Goal: Transaction & Acquisition: Purchase product/service

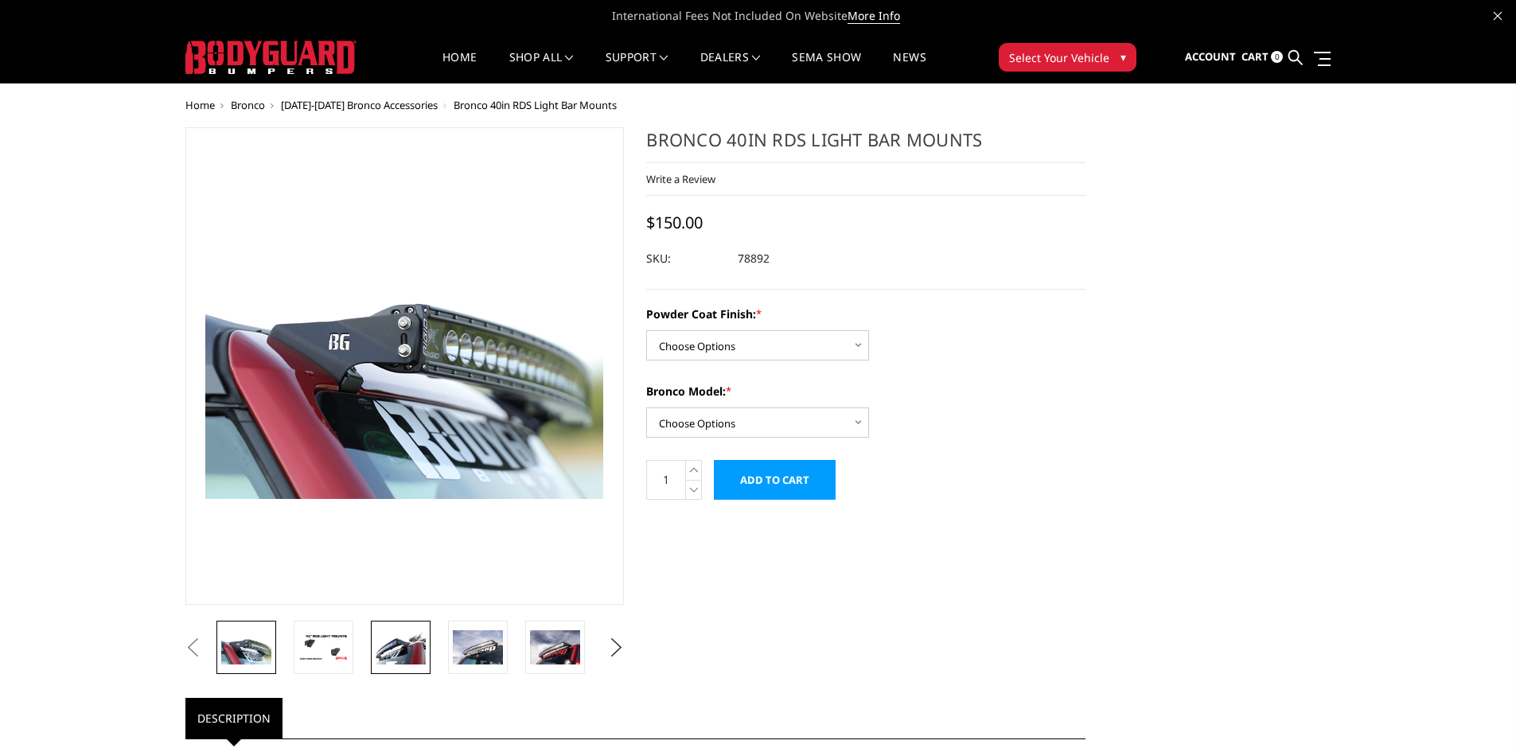
click at [398, 649] on img at bounding box center [401, 646] width 50 height 33
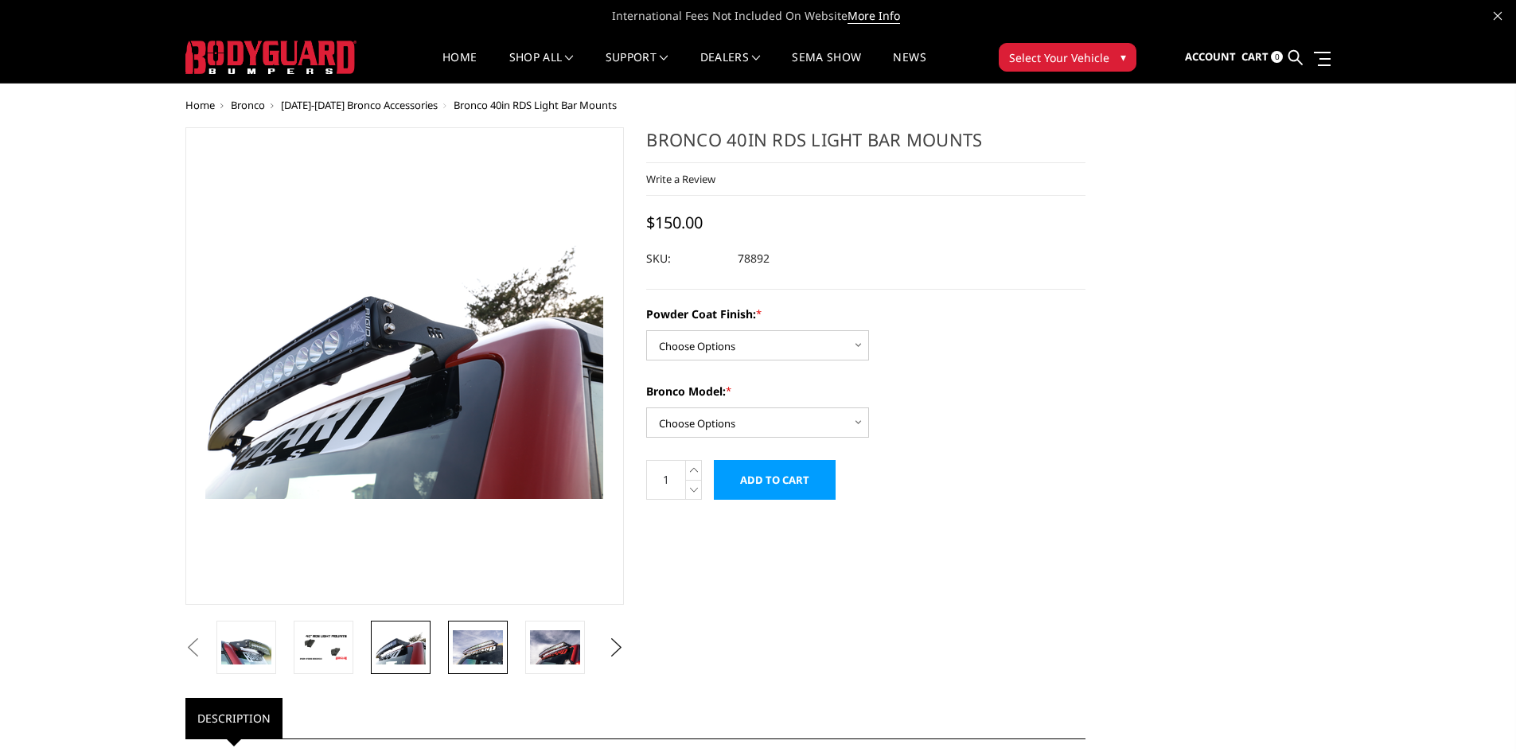
click at [480, 653] on img at bounding box center [478, 646] width 50 height 33
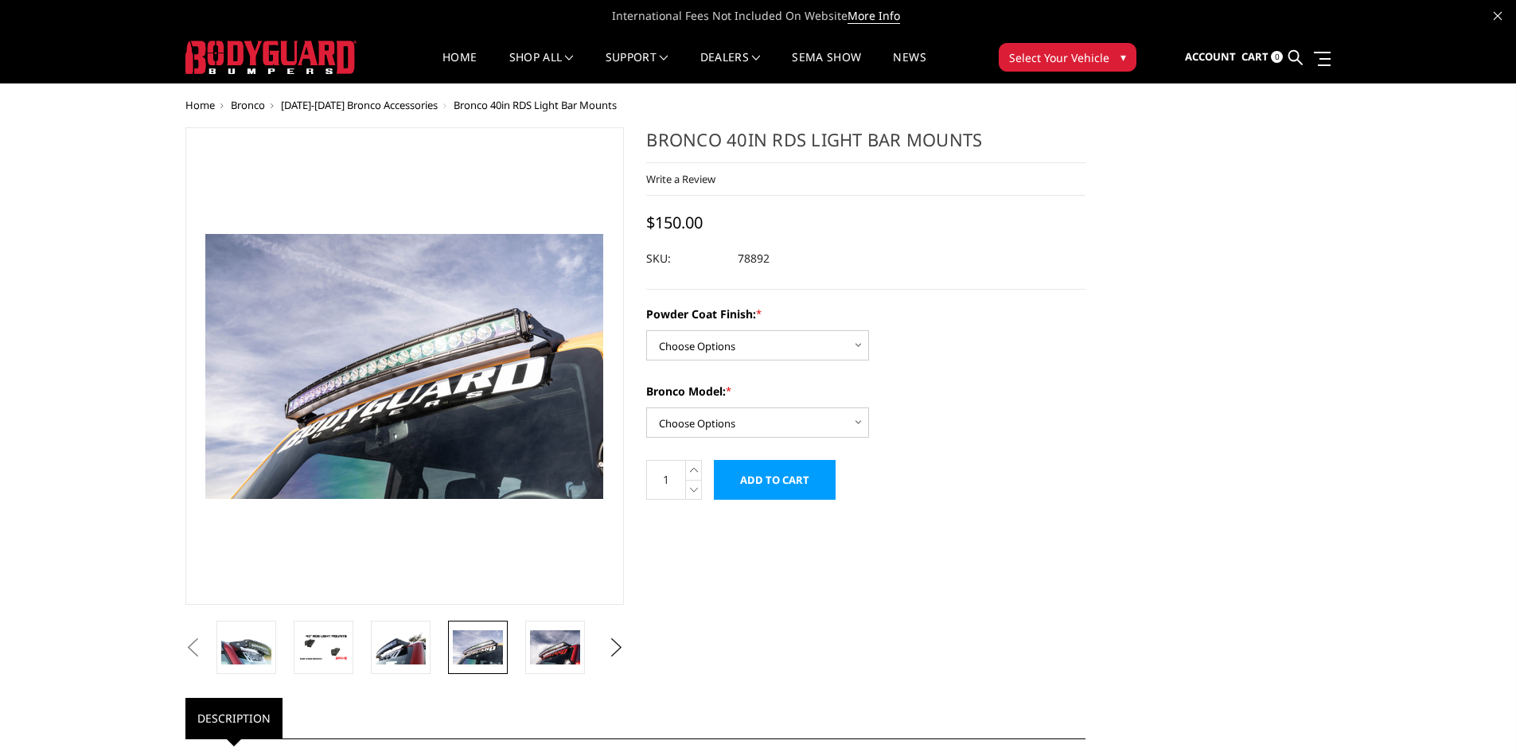
click at [586, 658] on li at bounding box center [560, 647] width 77 height 53
click at [558, 656] on img at bounding box center [555, 646] width 50 height 33
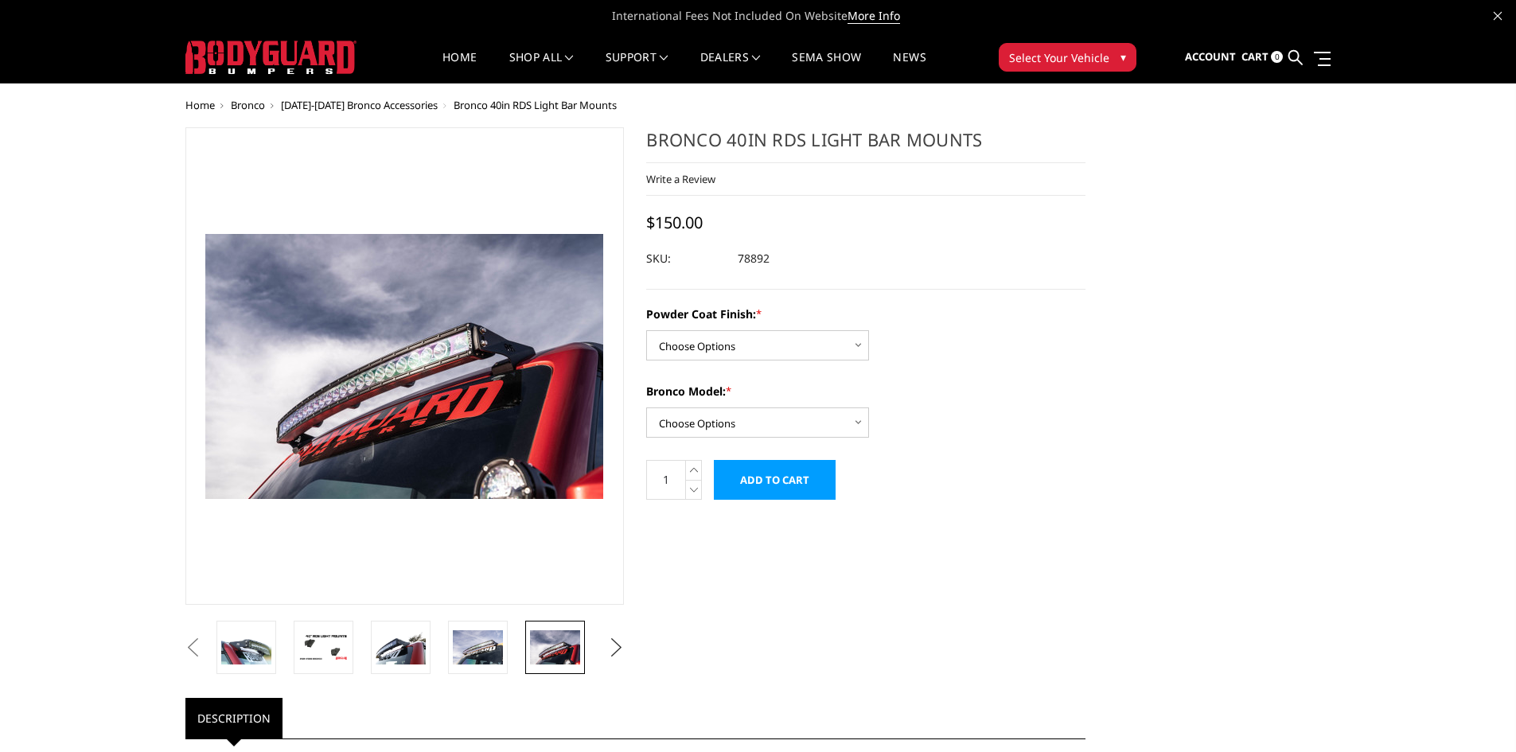
click at [610, 645] on button "Next" at bounding box center [616, 648] width 24 height 24
click at [546, 650] on img at bounding box center [555, 646] width 50 height 33
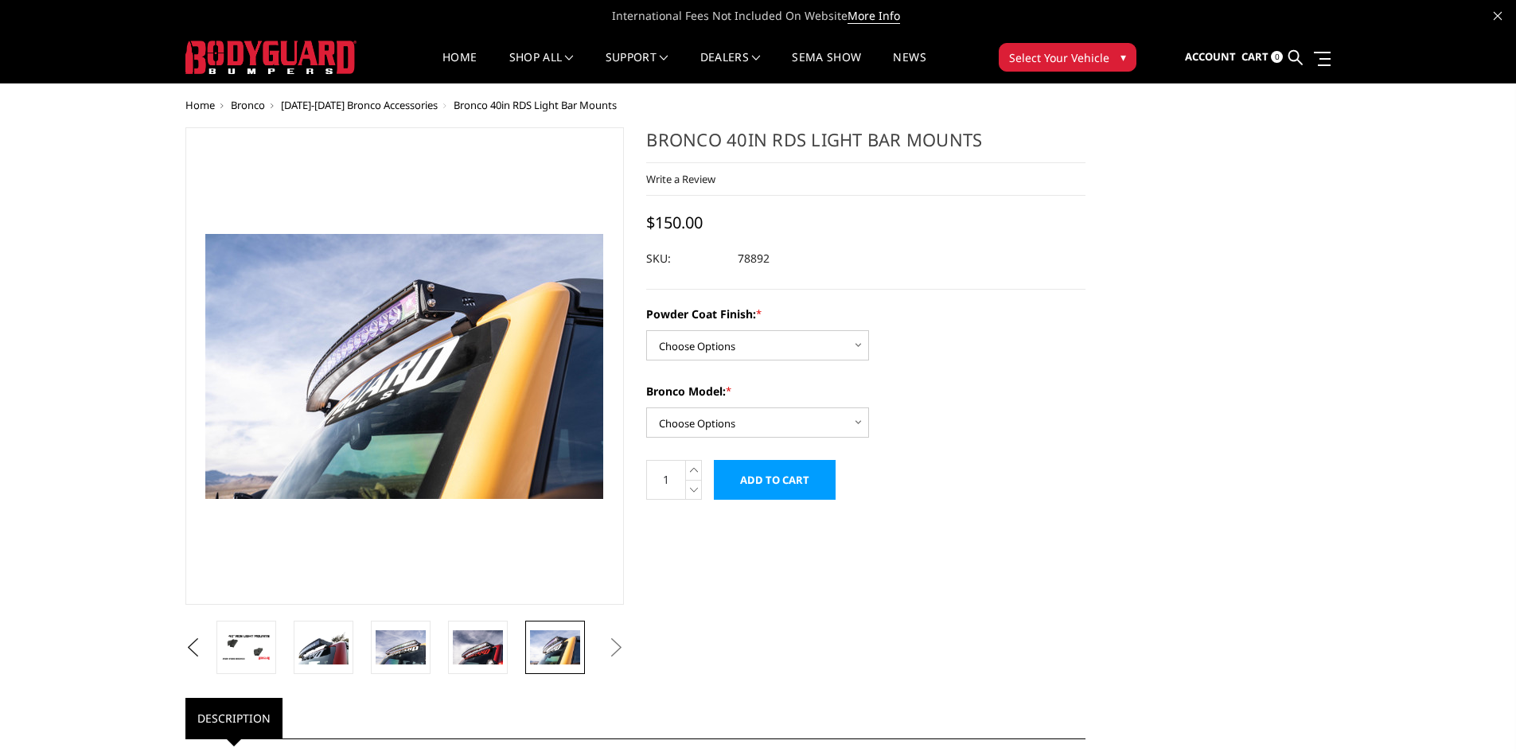
click at [622, 642] on button "Next" at bounding box center [616, 648] width 24 height 24
click at [743, 337] on select "Choose Options Bare Metal Textured Black Powder Coat" at bounding box center [757, 345] width 223 height 30
select select "4071"
click at [646, 330] on select "Choose Options Bare Metal Textured Black Powder Coat" at bounding box center [757, 345] width 223 height 30
click at [761, 428] on select "Choose Options Base/Badlands/Wildtrak/etc. Raptor" at bounding box center [757, 423] width 223 height 30
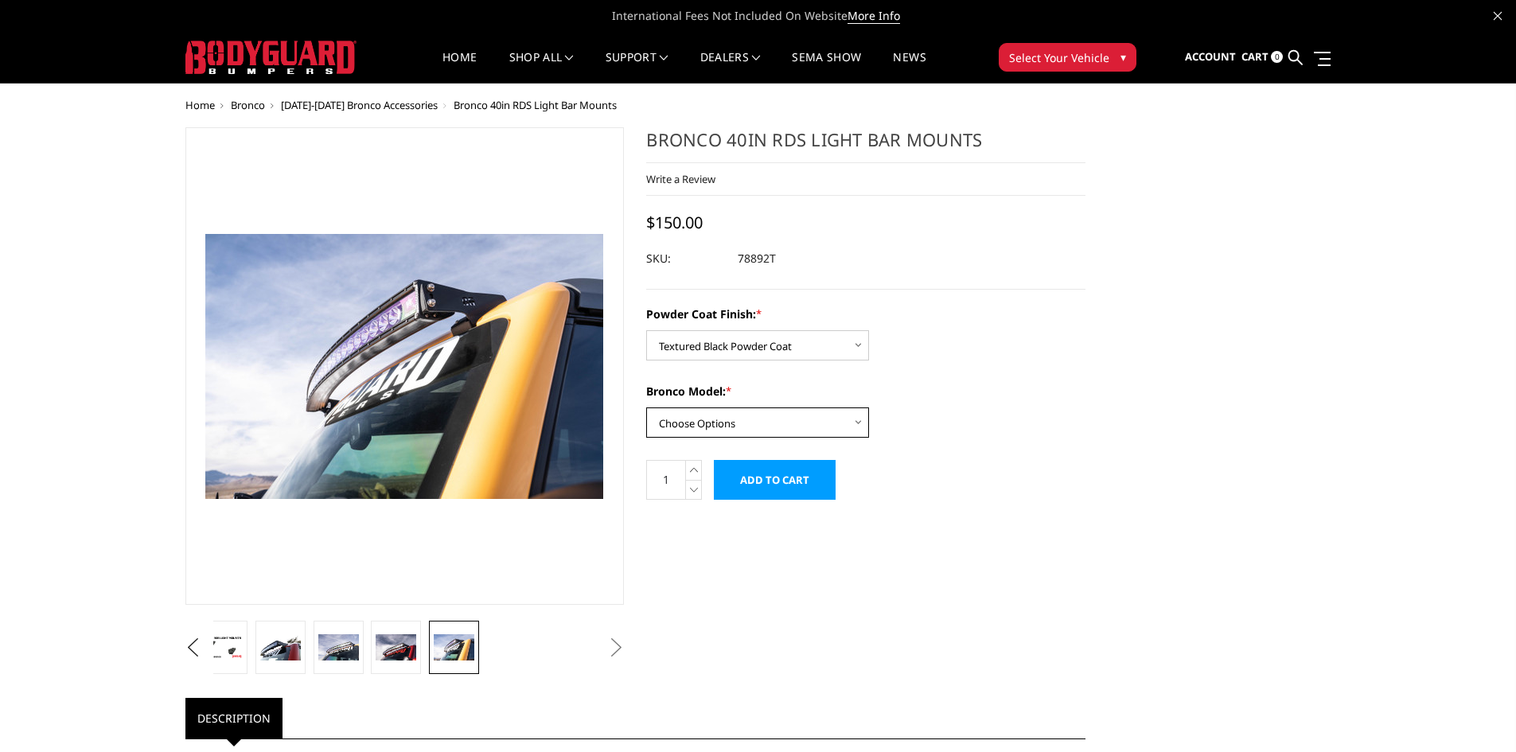
select select "4066"
click at [646, 408] on select "Choose Options Base/Badlands/Wildtrak/etc. Raptor" at bounding box center [757, 423] width 223 height 30
